Goal: Task Accomplishment & Management: Manage account settings

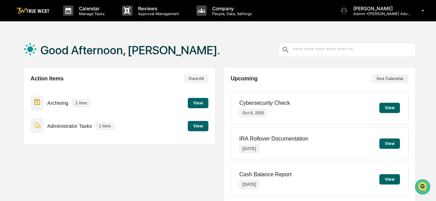
click at [388, 111] on button "View" at bounding box center [389, 108] width 21 height 10
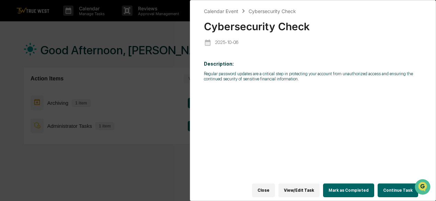
click at [340, 188] on button "Mark as Completed" at bounding box center [348, 190] width 51 height 14
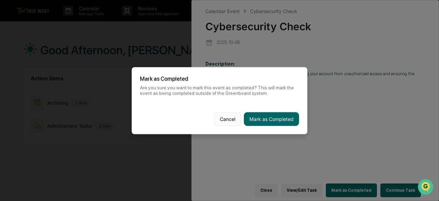
click at [223, 116] on button "Cancel" at bounding box center [227, 119] width 27 height 14
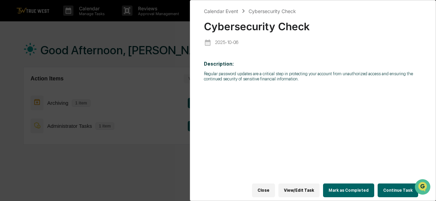
click at [348, 191] on button "Mark as Completed" at bounding box center [348, 190] width 51 height 14
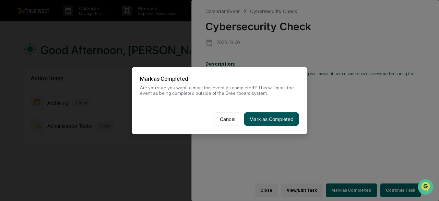
click at [249, 114] on button "Mark as Completed" at bounding box center [271, 119] width 55 height 14
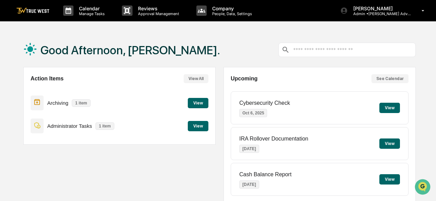
click at [195, 123] on button "View" at bounding box center [198, 126] width 21 height 10
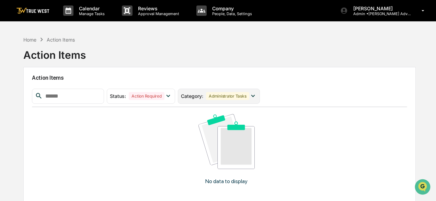
click at [257, 94] on icon at bounding box center [253, 96] width 8 height 8
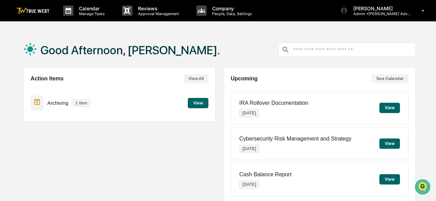
click at [386, 109] on button "View" at bounding box center [389, 108] width 21 height 10
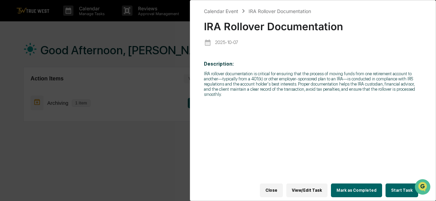
click at [356, 189] on button "Mark as Completed" at bounding box center [356, 190] width 51 height 14
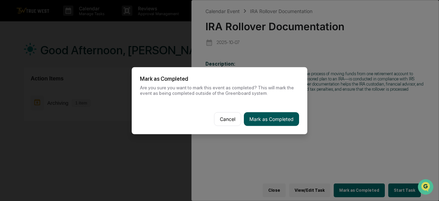
click at [279, 116] on button "Mark as Completed" at bounding box center [271, 119] width 55 height 14
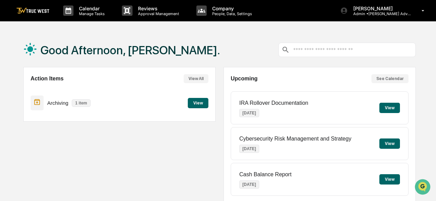
click at [387, 143] on button "View" at bounding box center [389, 143] width 21 height 10
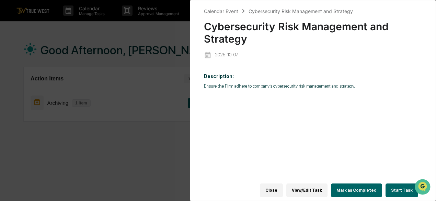
click at [356, 186] on button "Mark as Completed" at bounding box center [356, 190] width 51 height 14
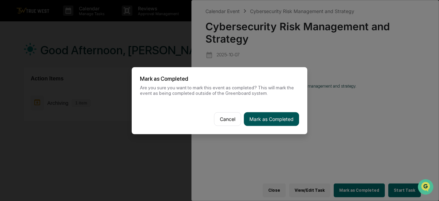
click at [271, 118] on button "Mark as Completed" at bounding box center [271, 119] width 55 height 14
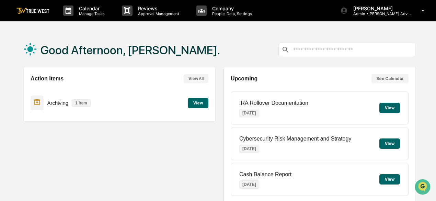
click at [388, 177] on button "View" at bounding box center [389, 179] width 21 height 10
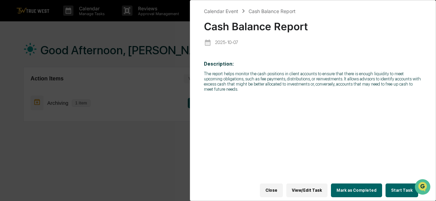
click at [318, 187] on button "View/Edit Task" at bounding box center [306, 190] width 41 height 14
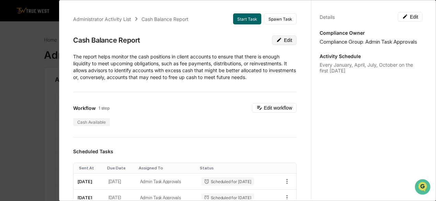
click at [276, 38] on icon at bounding box center [278, 39] width 5 height 5
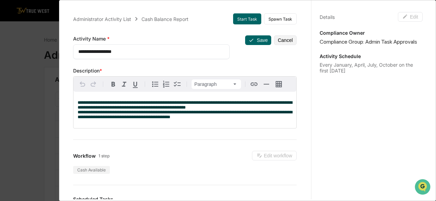
click at [196, 119] on p "**********" at bounding box center [185, 109] width 214 height 19
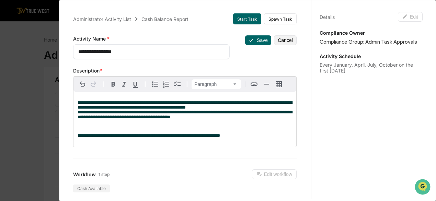
click at [120, 138] on span "**********" at bounding box center [149, 135] width 142 height 4
click at [122, 138] on span "**********" at bounding box center [149, 135] width 142 height 4
click at [245, 40] on button "Save" at bounding box center [258, 40] width 26 height 10
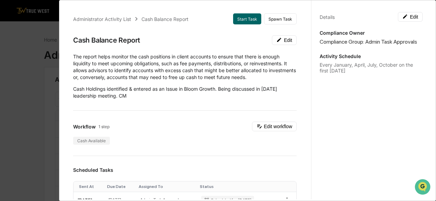
click at [247, 41] on div "Cash Balance Report Edit" at bounding box center [184, 40] width 223 height 10
click at [5, 65] on div "Administrator Activity List Cash Balance Report Start Task Spawn Task Cash Bala…" at bounding box center [218, 100] width 436 height 201
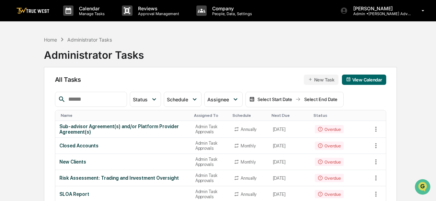
click at [46, 9] on img at bounding box center [32, 11] width 33 height 7
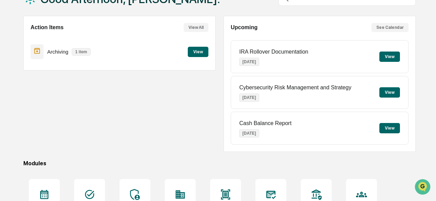
scroll to position [56, 0]
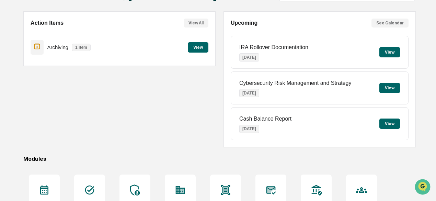
click at [387, 119] on button "View" at bounding box center [389, 123] width 21 height 10
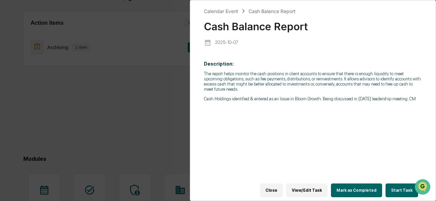
click at [354, 186] on button "Mark as Completed" at bounding box center [356, 190] width 51 height 14
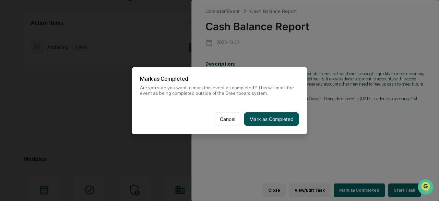
click at [264, 118] on button "Mark as Completed" at bounding box center [271, 119] width 55 height 14
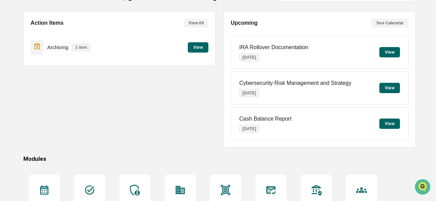
click at [127, 94] on div "Action Items View All Archiving 1 item View" at bounding box center [119, 79] width 192 height 136
